Goal: Navigation & Orientation: Understand site structure

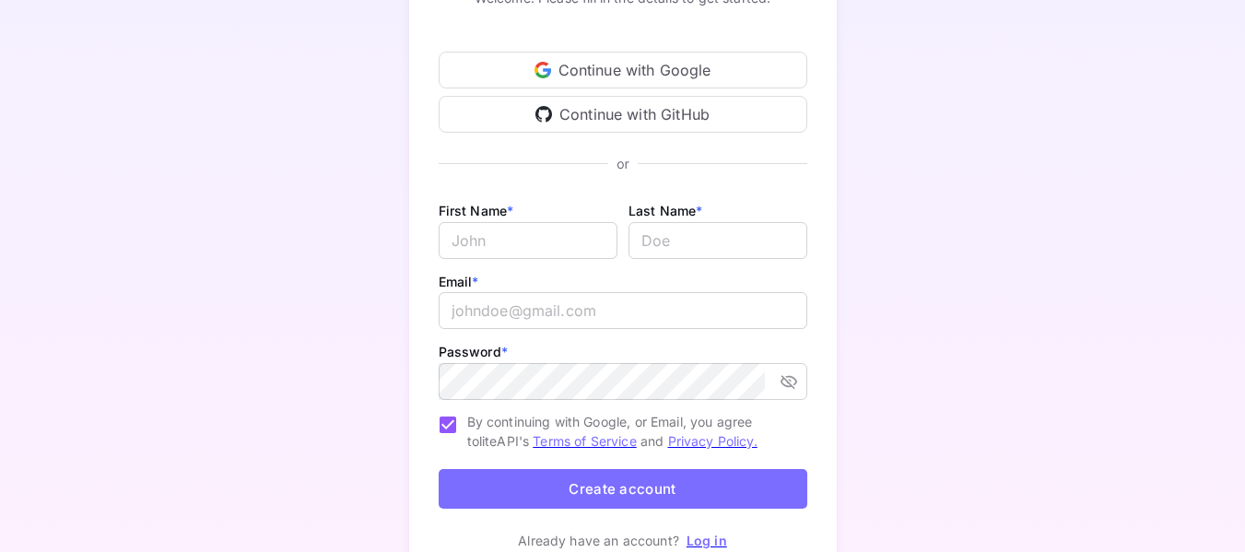
scroll to position [179, 0]
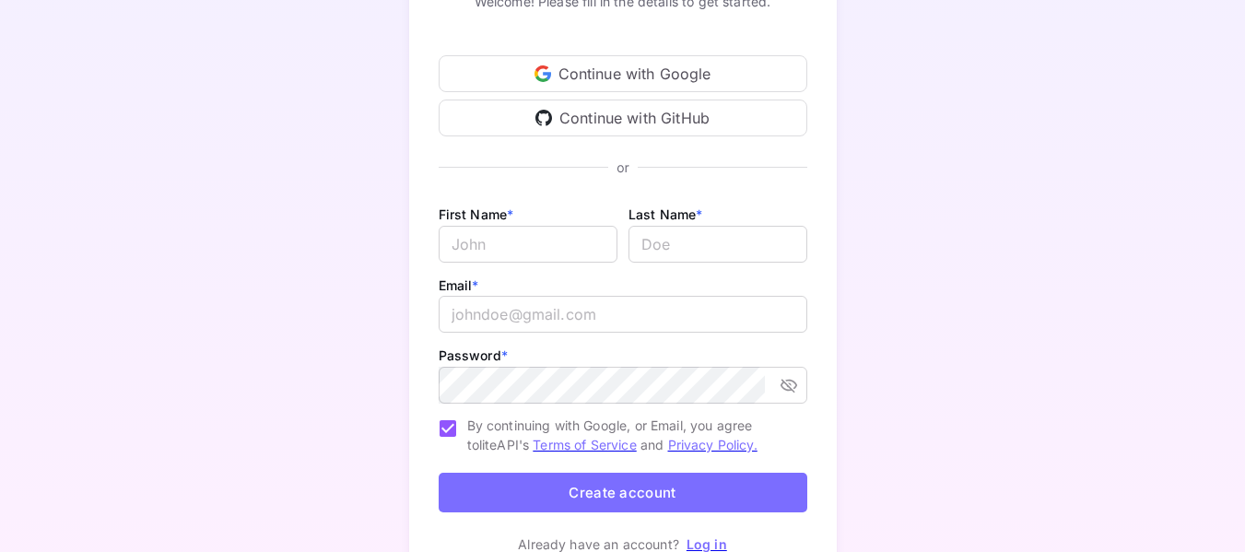
click at [686, 62] on div "Continue with Google" at bounding box center [623, 73] width 369 height 37
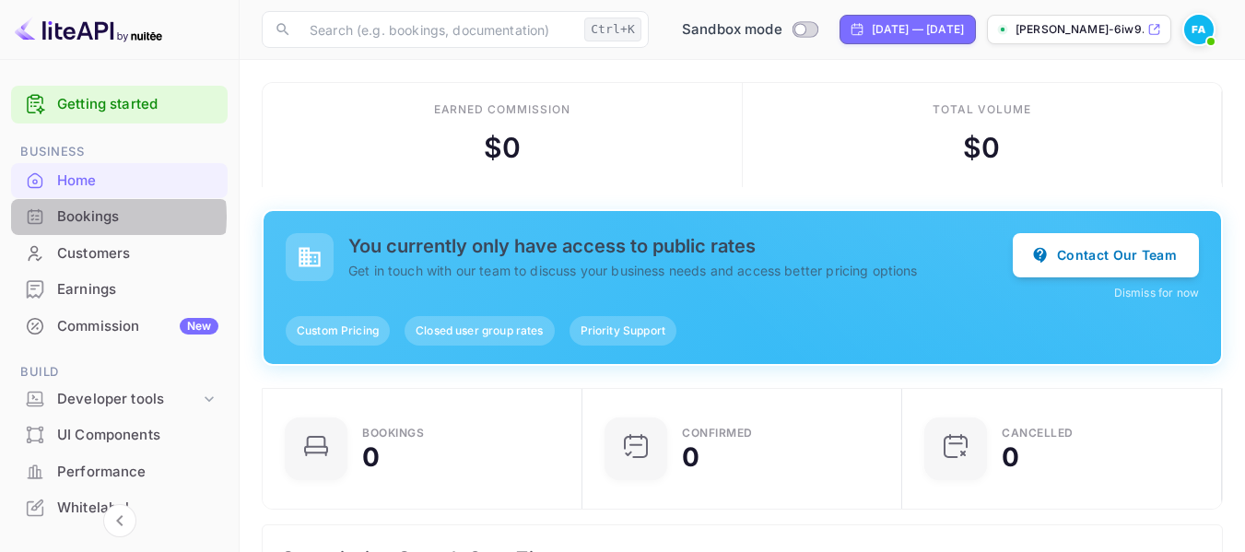
click at [94, 217] on div "Bookings" at bounding box center [137, 216] width 161 height 21
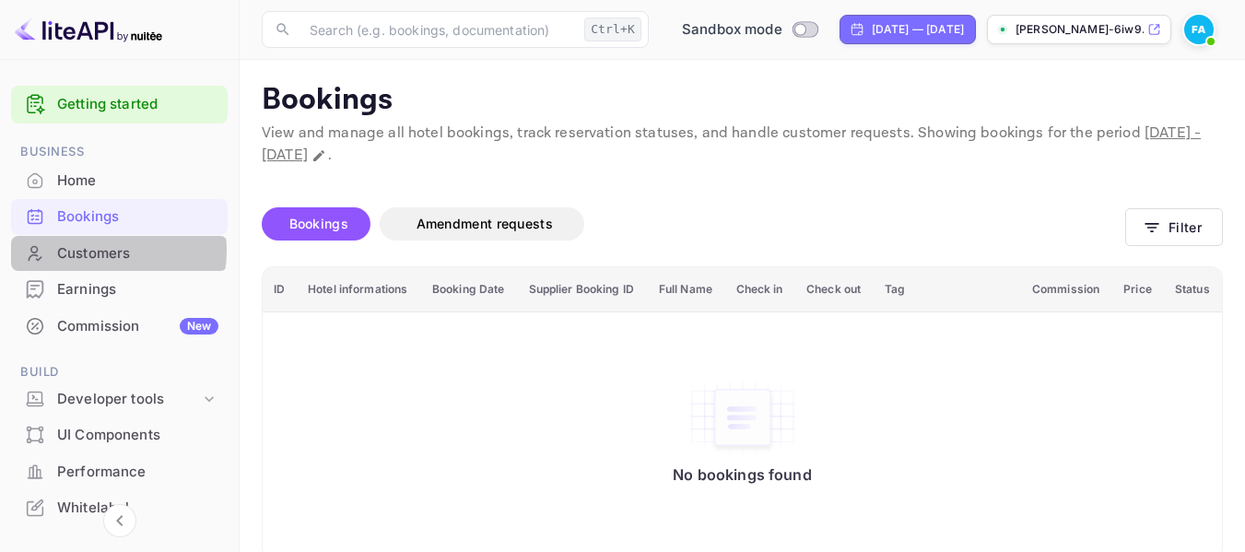
click at [94, 250] on div "Customers" at bounding box center [137, 253] width 161 height 21
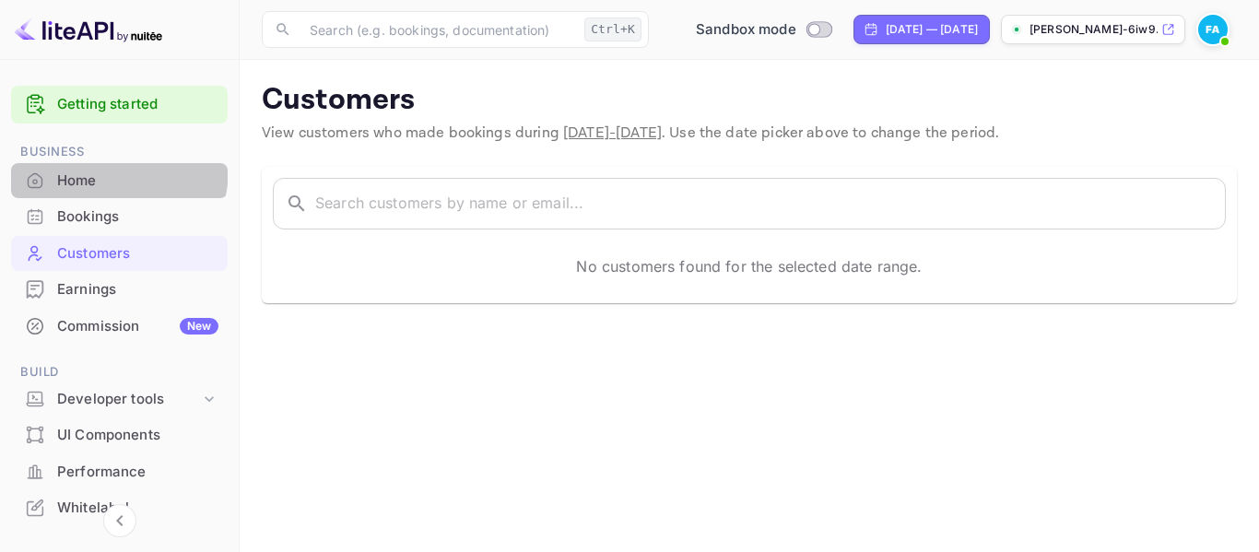
click at [90, 168] on div "Home" at bounding box center [119, 181] width 217 height 36
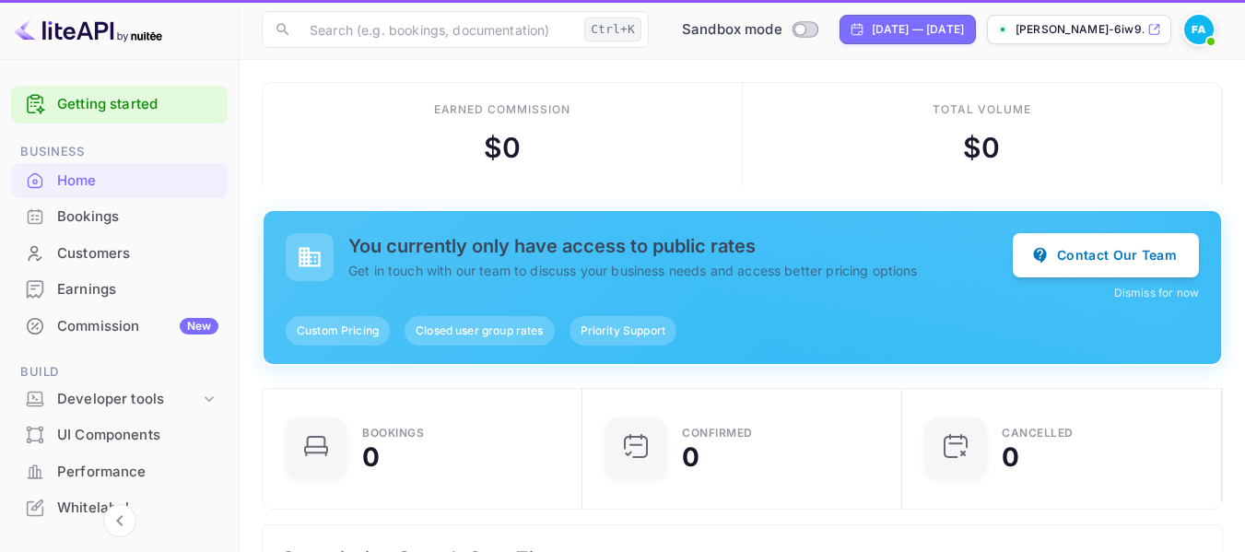
scroll to position [286, 295]
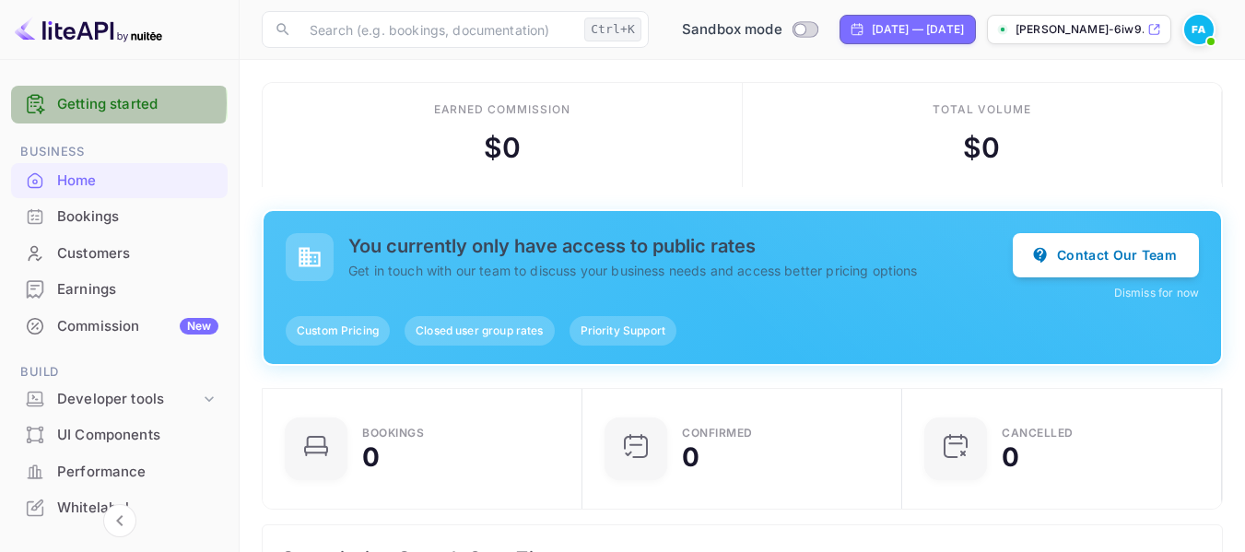
click at [98, 103] on link "Getting started" at bounding box center [137, 104] width 161 height 21
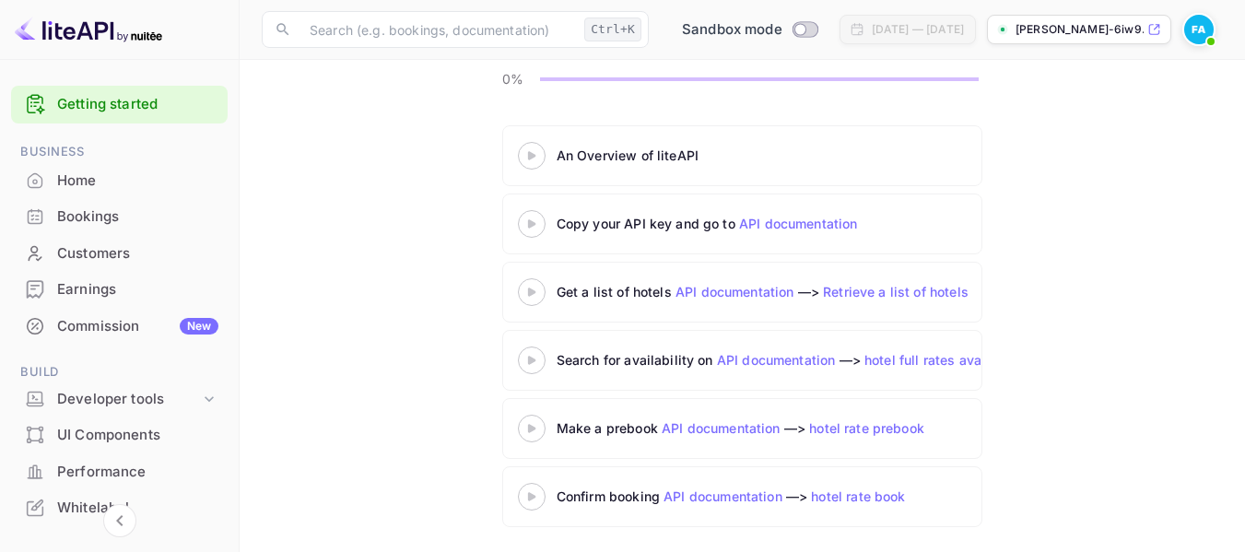
scroll to position [181, 0]
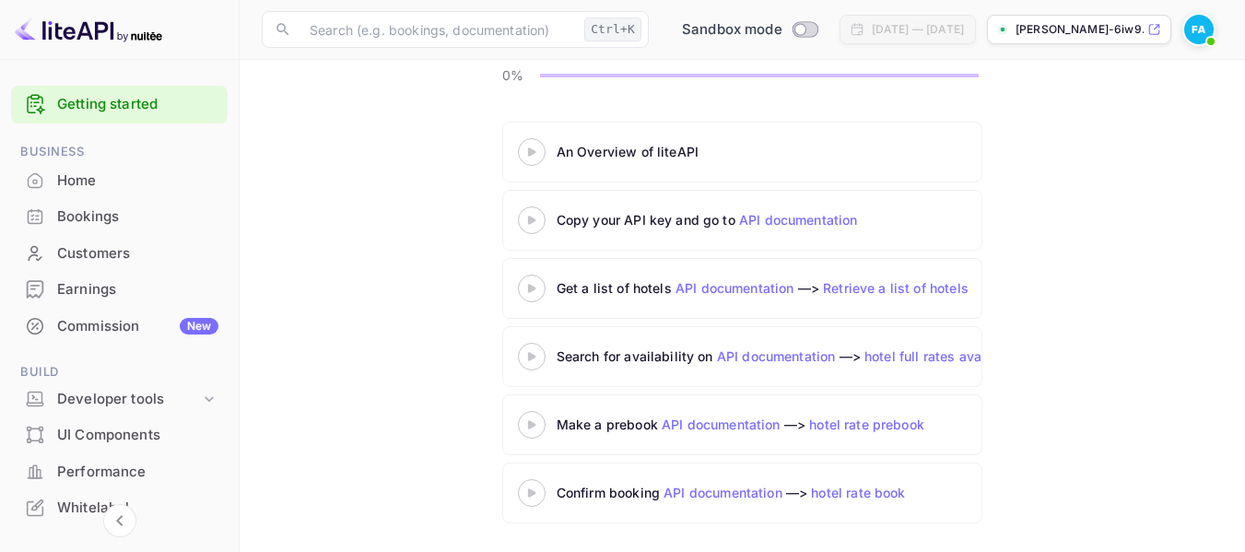
click at [537, 153] on icon at bounding box center [531, 151] width 64 height 9
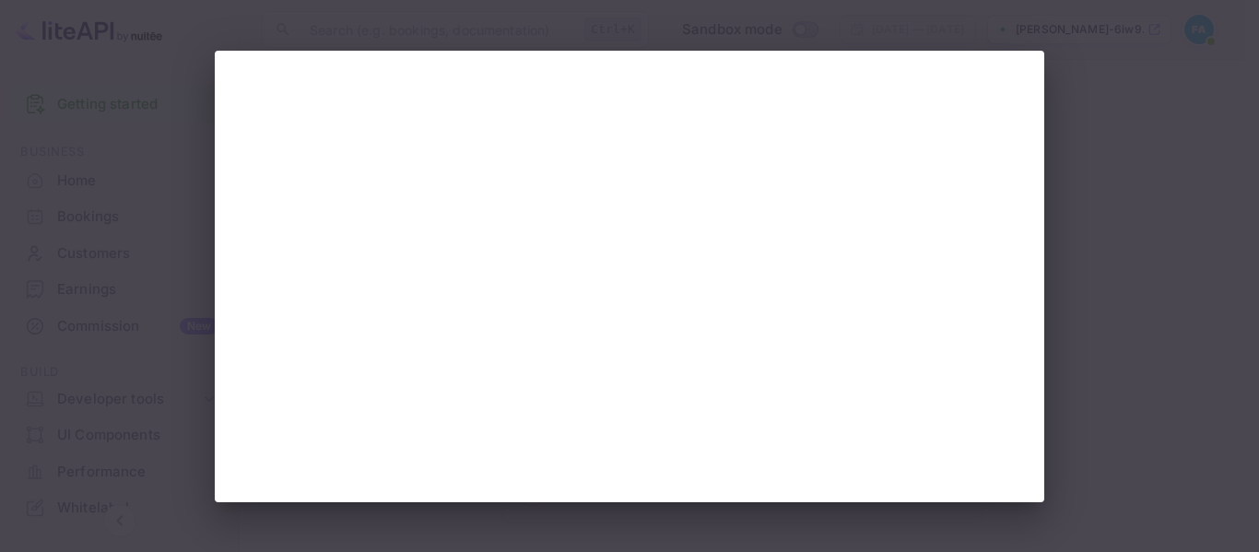
click at [1100, 135] on div at bounding box center [629, 276] width 1259 height 552
